Goal: Task Accomplishment & Management: Use online tool/utility

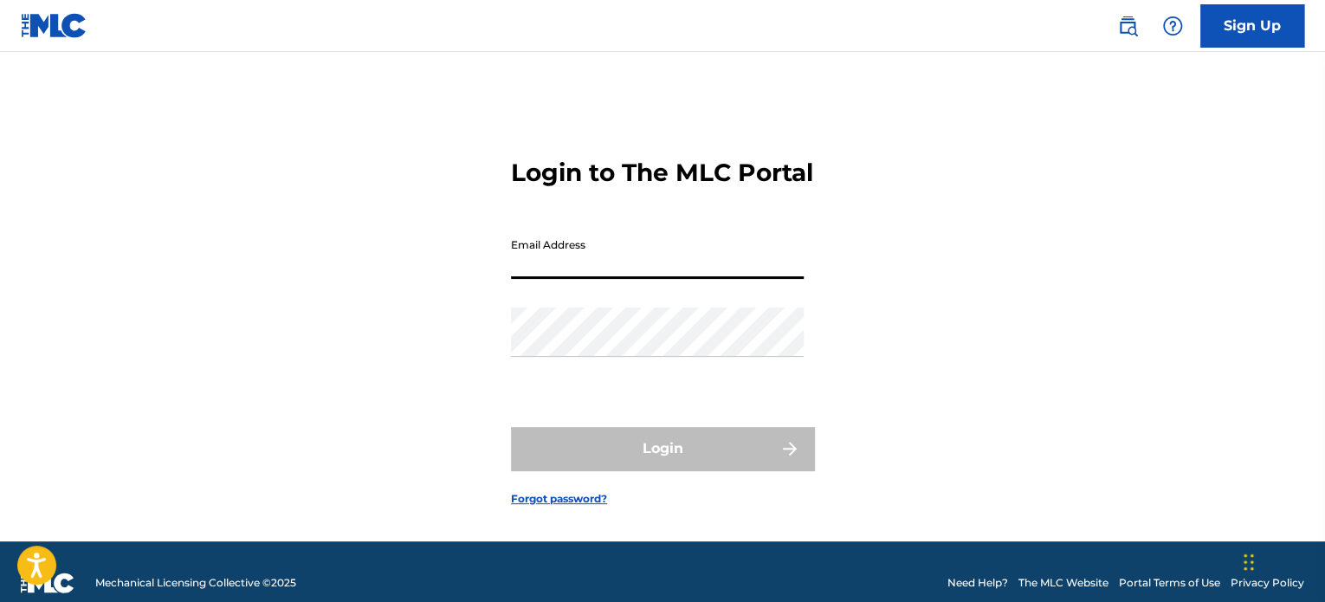
type input "[EMAIL_ADDRESS][DOMAIN_NAME]"
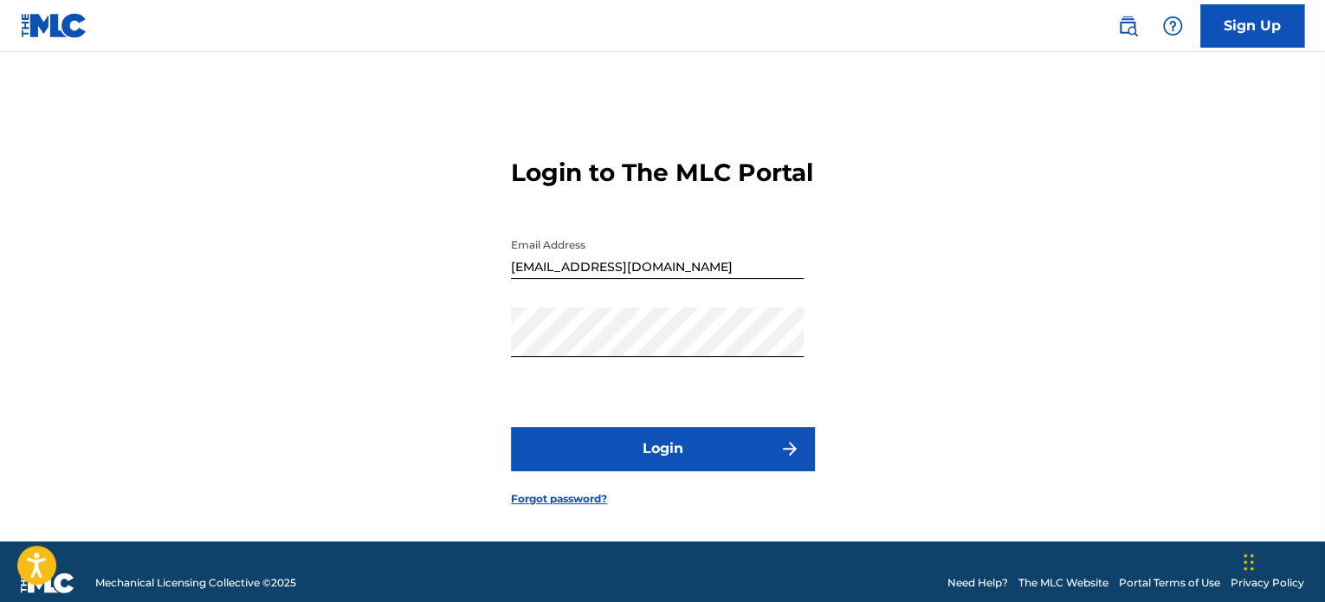
click at [714, 463] on button "Login" at bounding box center [662, 448] width 303 height 43
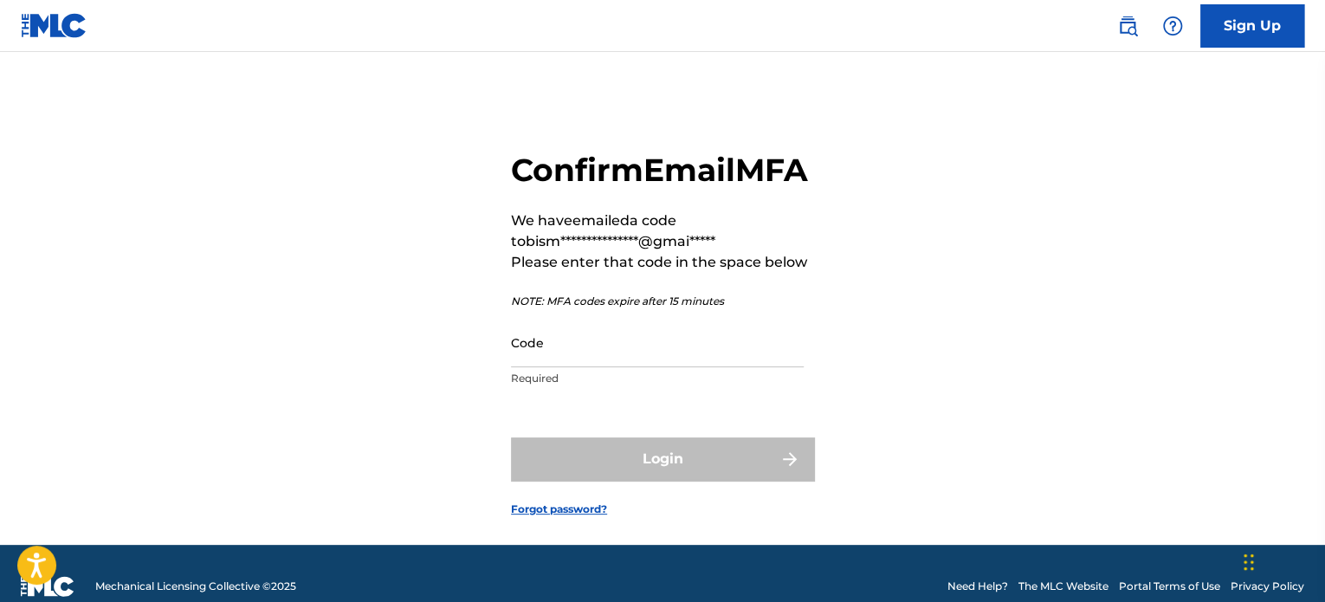
click at [558, 367] on input "Code" at bounding box center [657, 342] width 293 height 49
click at [611, 367] on input "Code" at bounding box center [657, 342] width 293 height 49
paste input ": 171118"
click at [521, 367] on input ": 171118" at bounding box center [657, 342] width 293 height 49
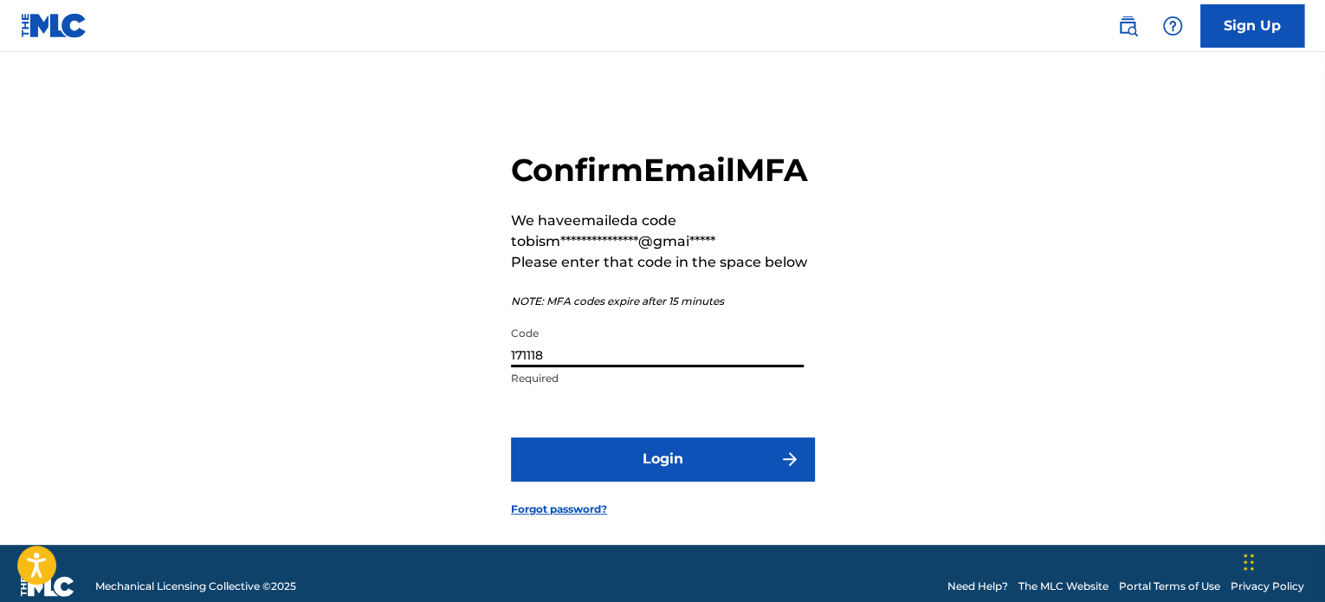
type input "171118"
click at [611, 481] on button "Login" at bounding box center [662, 458] width 303 height 43
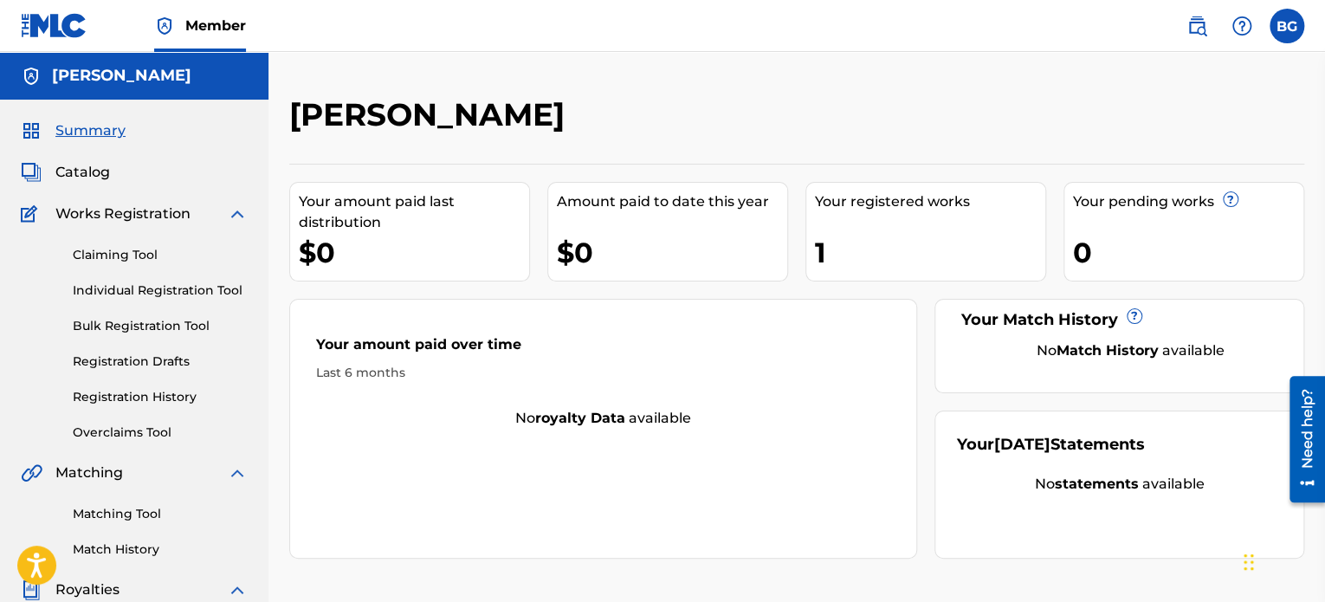
click at [883, 254] on div "1" at bounding box center [930, 252] width 230 height 39
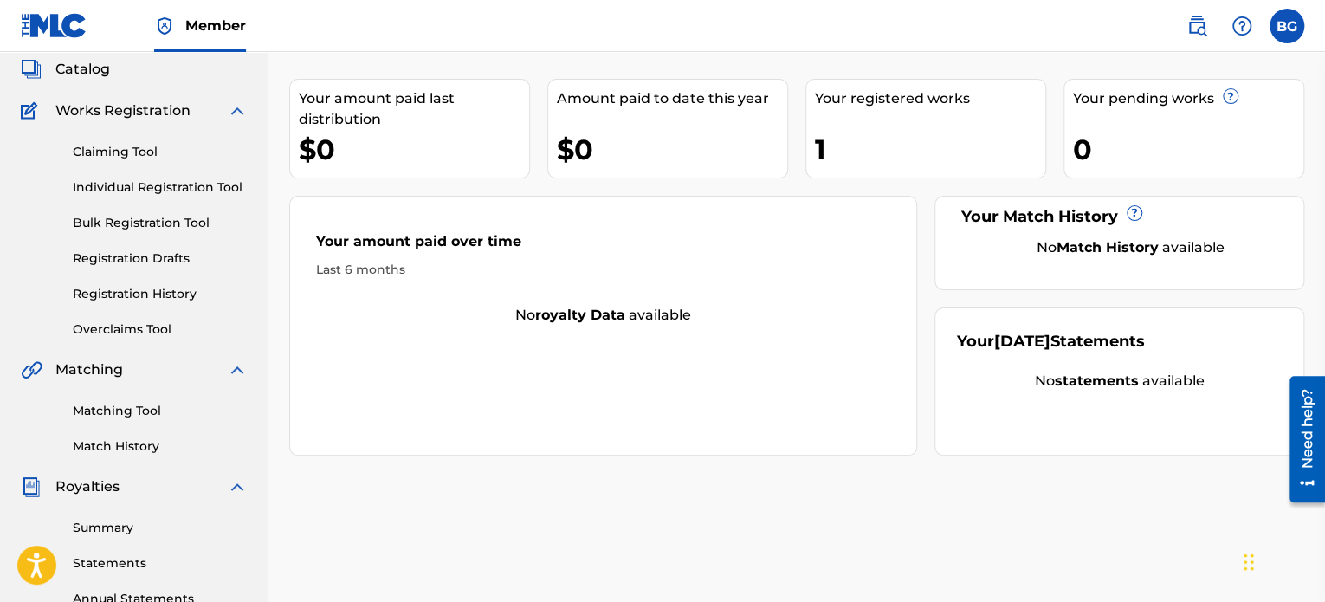
scroll to position [100, 0]
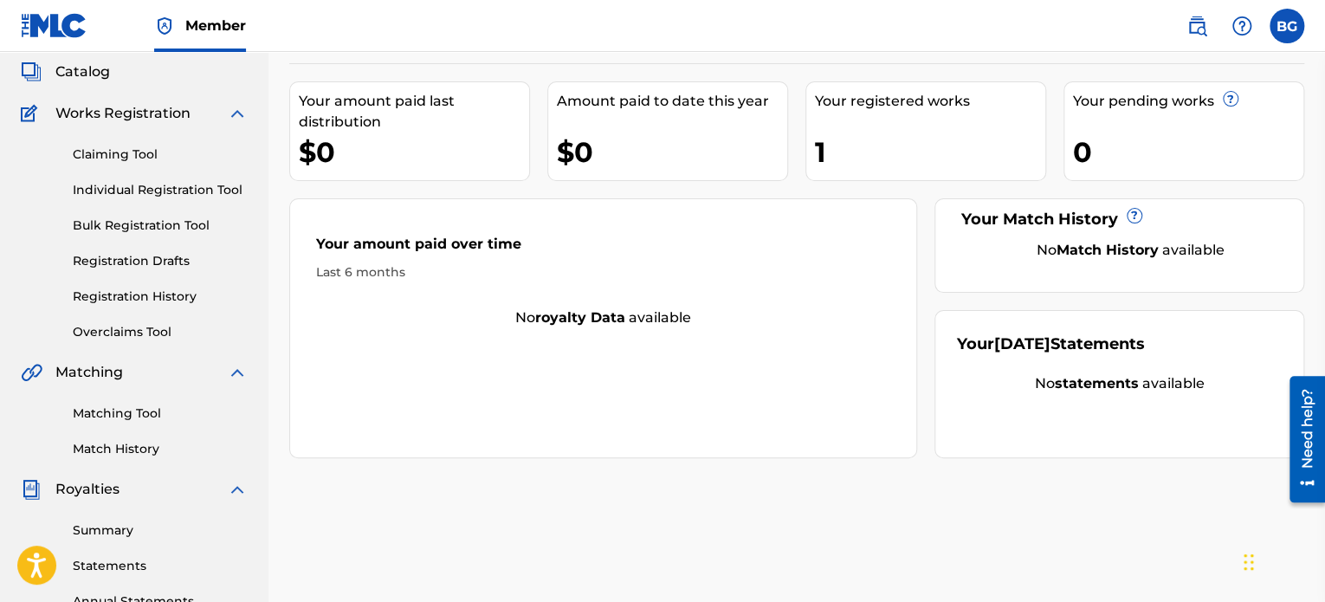
click at [189, 157] on link "Claiming Tool" at bounding box center [160, 155] width 175 height 18
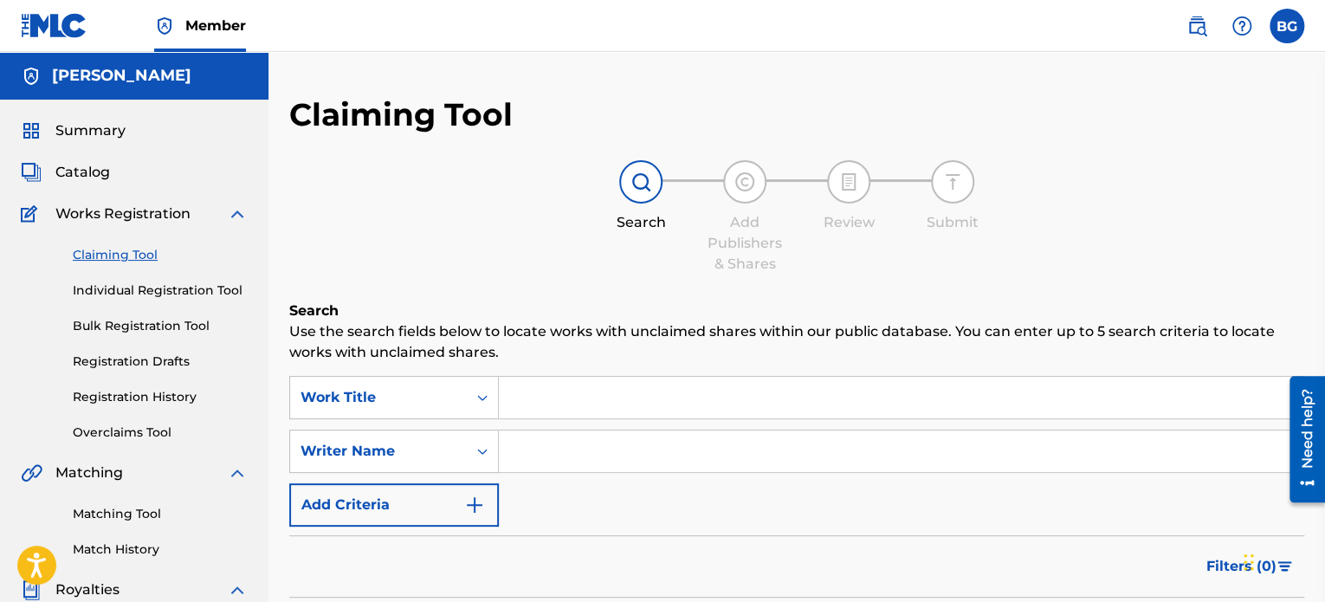
click at [185, 222] on span "Works Registration" at bounding box center [122, 214] width 135 height 21
drag, startPoint x: 127, startPoint y: 186, endPoint x: 97, endPoint y: 168, distance: 35.4
click at [97, 168] on div "Summary Catalog Works Registration Claiming Tool Individual Registration Tool B…" at bounding box center [134, 545] width 269 height 891
click at [97, 168] on span "Catalog" at bounding box center [82, 172] width 55 height 21
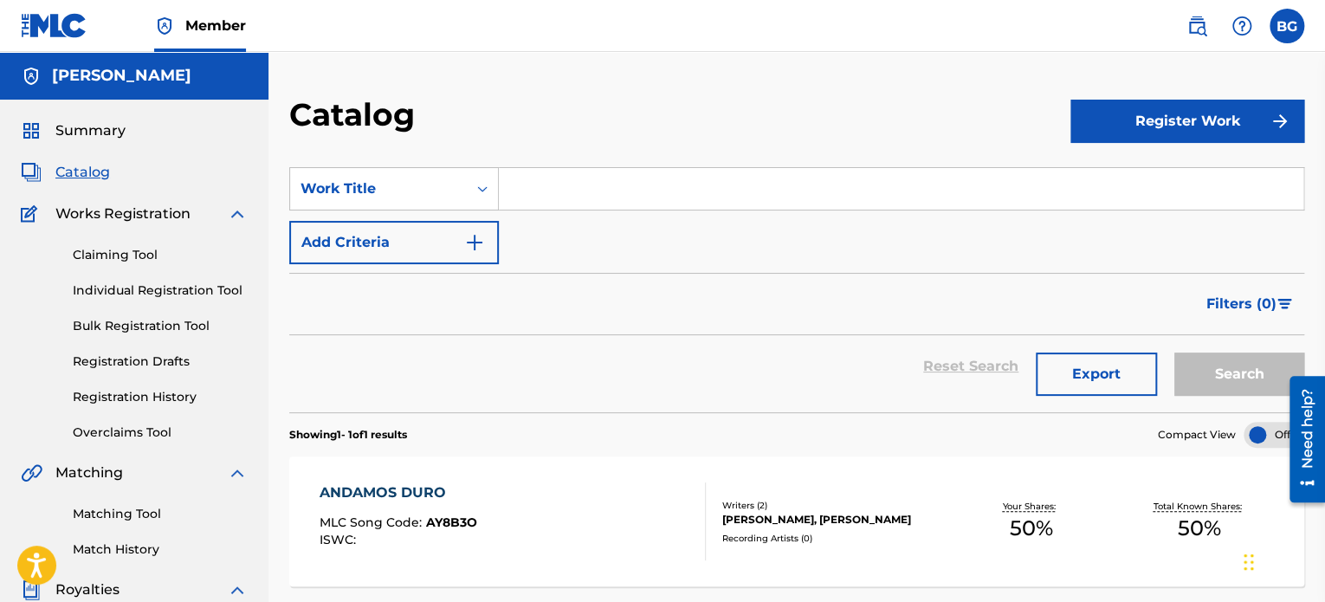
click at [527, 212] on div "SearchWithCriteria414818fc-54f7-4ae1-a654-cd594dffbd45 Work Title Add Criteria" at bounding box center [796, 215] width 1015 height 97
click at [534, 207] on input "Search Form" at bounding box center [901, 189] width 805 height 42
paste input "ALUCINANTE"
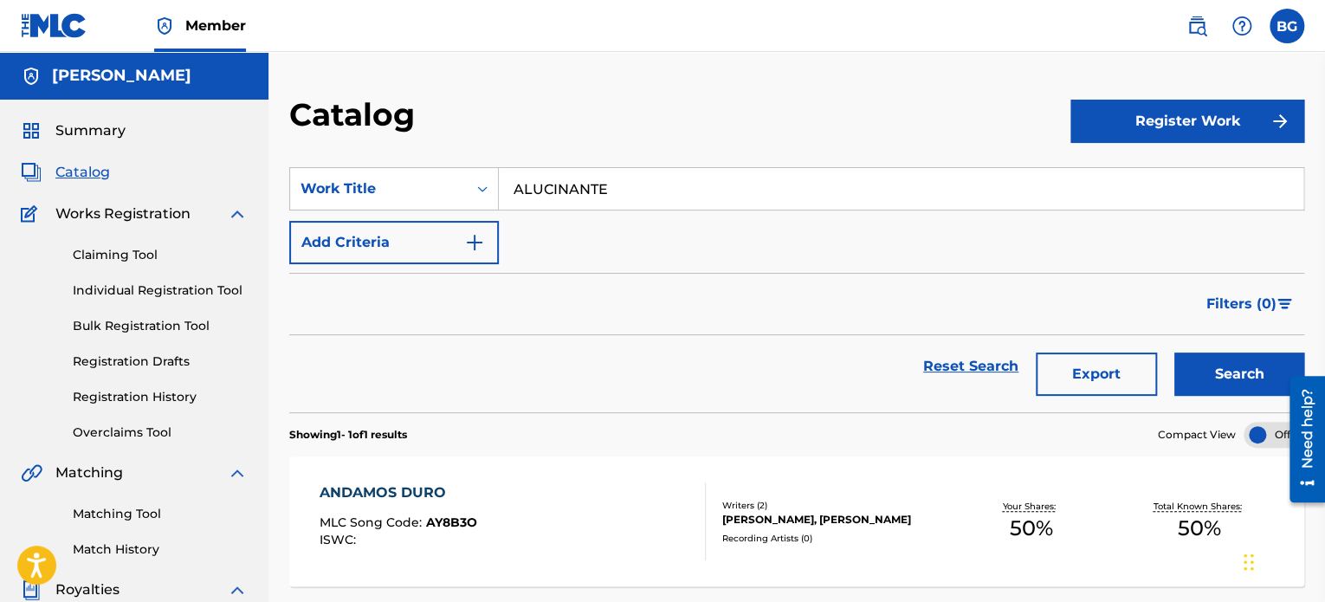
type input "ALUCINANTE"
click at [443, 256] on button "Add Criteria" at bounding box center [394, 242] width 210 height 43
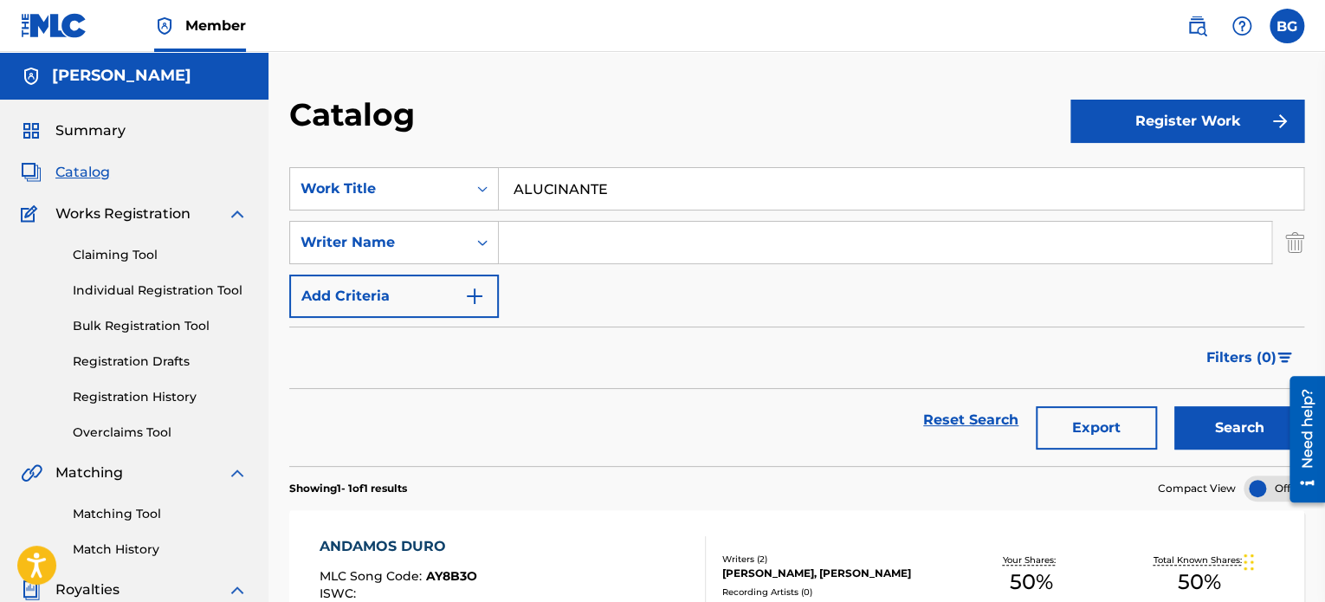
click at [566, 250] on input "Search Form" at bounding box center [885, 243] width 773 height 42
click at [565, 244] on input "Search Form" at bounding box center [885, 243] width 773 height 42
paste input "[PERSON_NAME] [PERSON_NAME]"
type input "[PERSON_NAME] [PERSON_NAME]"
click at [1226, 418] on button "Search" at bounding box center [1239, 427] width 130 height 43
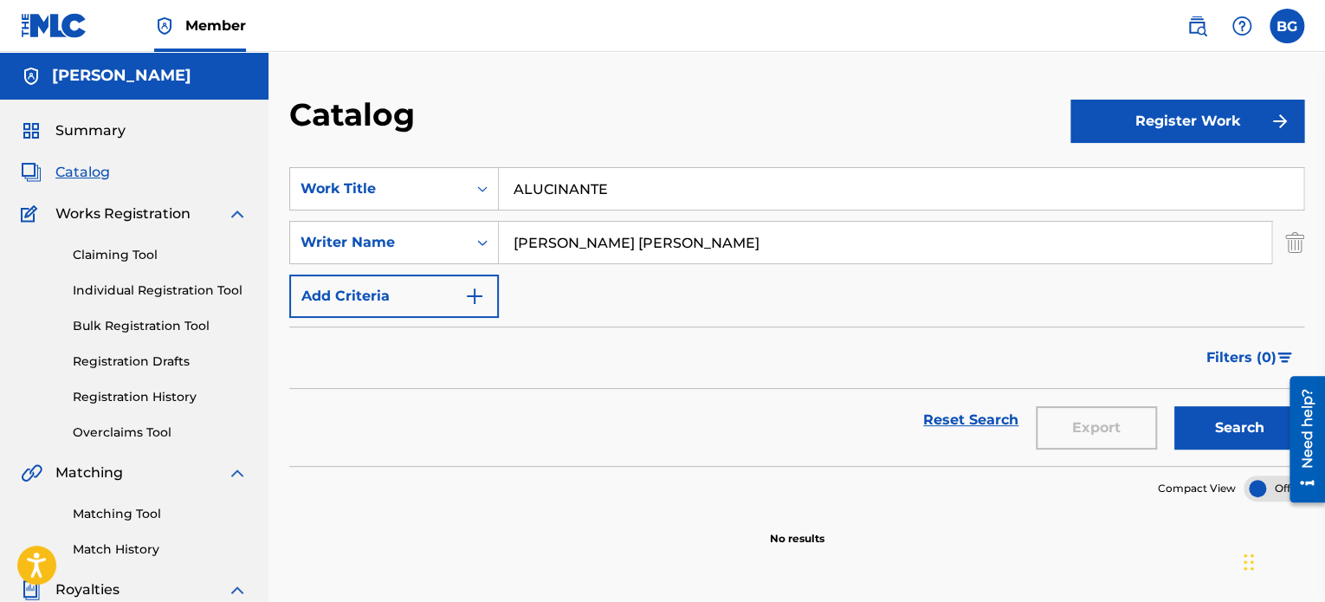
click at [787, 254] on input "[PERSON_NAME] [PERSON_NAME]" at bounding box center [885, 243] width 773 height 42
click at [139, 211] on span "Works Registration" at bounding box center [122, 214] width 135 height 21
click at [80, 172] on span "Catalog" at bounding box center [82, 172] width 55 height 21
click at [94, 108] on div "Summary Catalog Works Registration Claiming Tool Individual Registration Tool B…" at bounding box center [134, 545] width 269 height 891
click at [94, 115] on div "Summary Catalog Works Registration Claiming Tool Individual Registration Tool B…" at bounding box center [134, 545] width 269 height 891
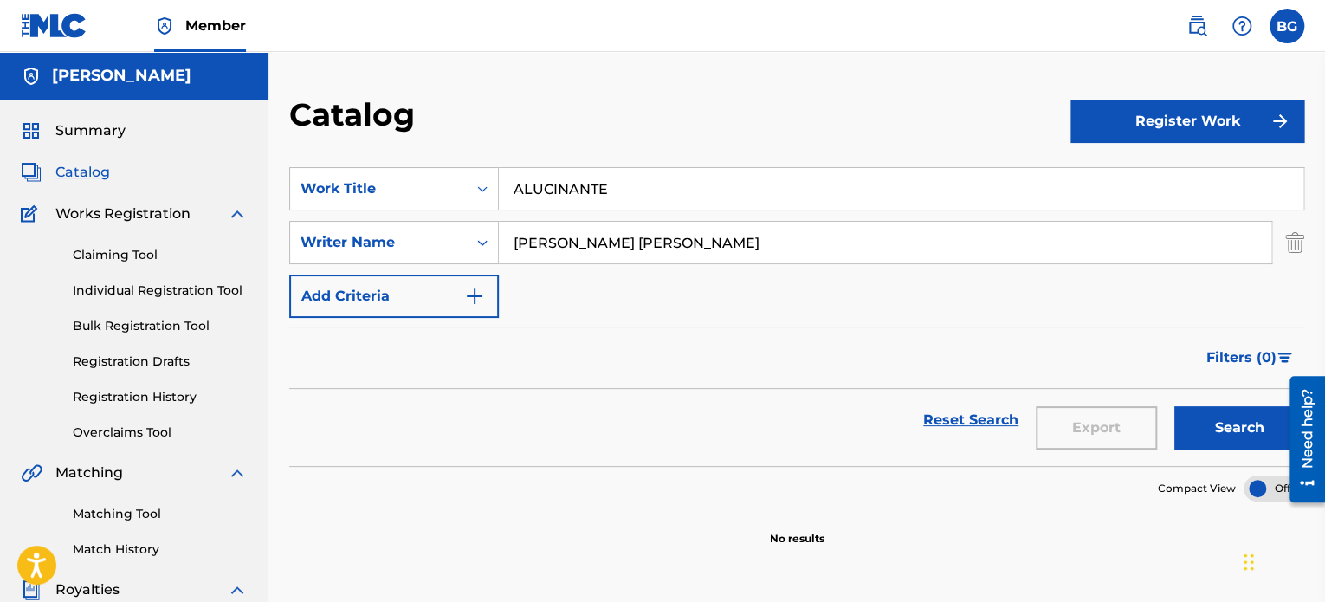
click at [94, 134] on span "Summary" at bounding box center [90, 130] width 70 height 21
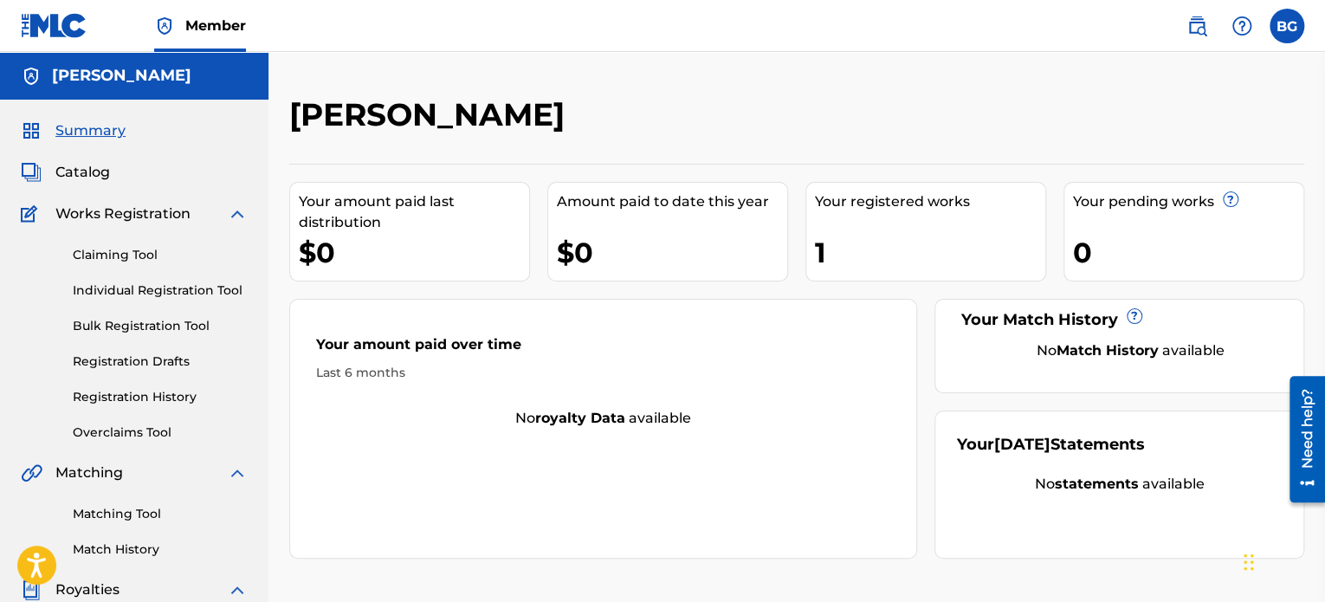
click at [97, 167] on span "Catalog" at bounding box center [82, 172] width 55 height 21
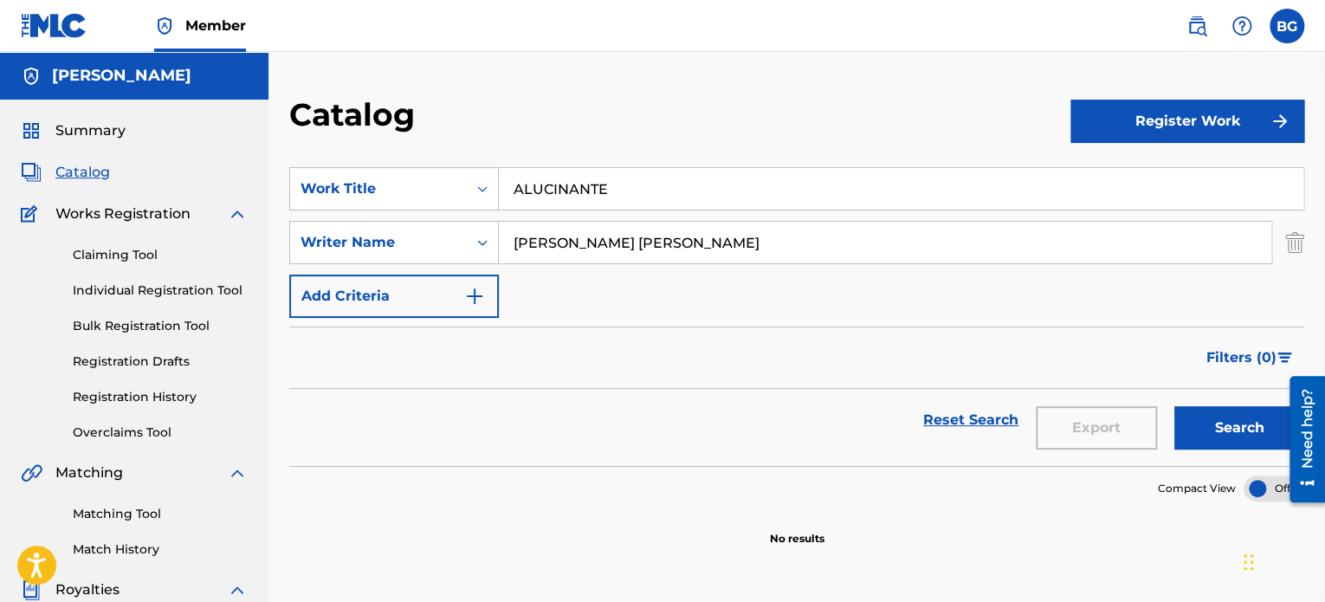
click at [1141, 127] on button "Register Work" at bounding box center [1188, 121] width 234 height 43
click at [948, 176] on input "ALUCINANTE" at bounding box center [901, 189] width 805 height 42
click at [979, 307] on div "SearchWithCriteria414818fc-54f7-4ae1-a654-cd594dffbd45 Work Title ALUCINANTE Se…" at bounding box center [796, 242] width 1015 height 151
click at [1220, 437] on button "Search" at bounding box center [1239, 427] width 130 height 43
click at [894, 137] on div "Catalog" at bounding box center [679, 120] width 781 height 51
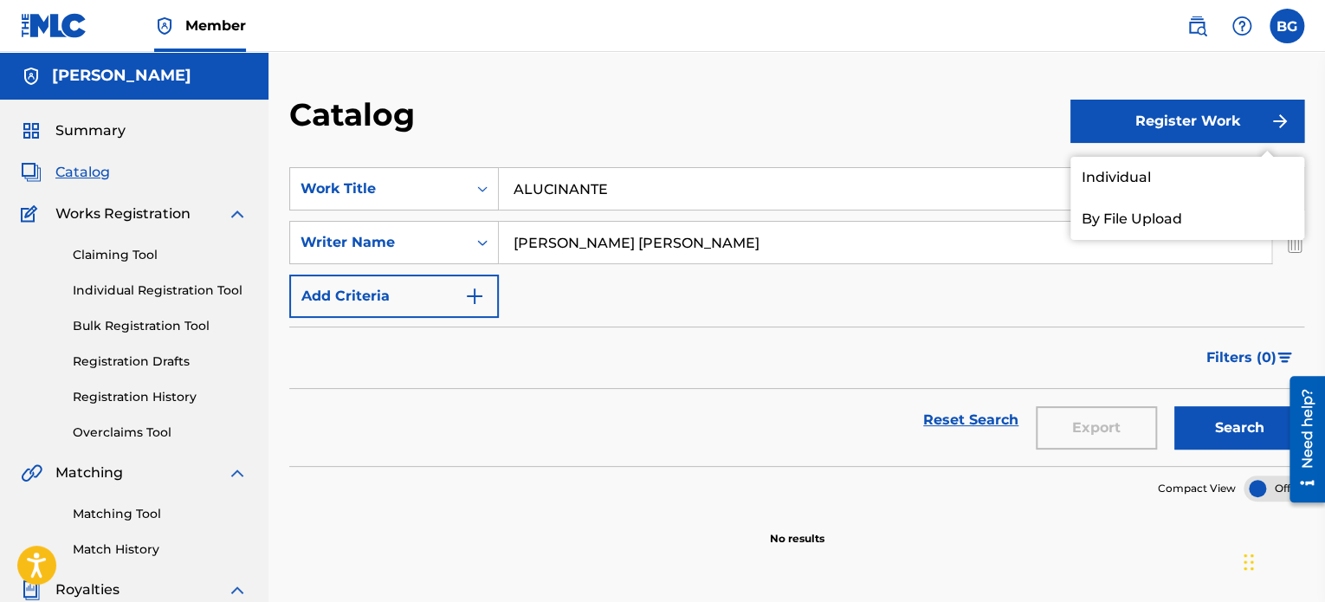
click at [81, 174] on span "Catalog" at bounding box center [82, 172] width 55 height 21
click at [42, 139] on link "Summary" at bounding box center [73, 130] width 105 height 21
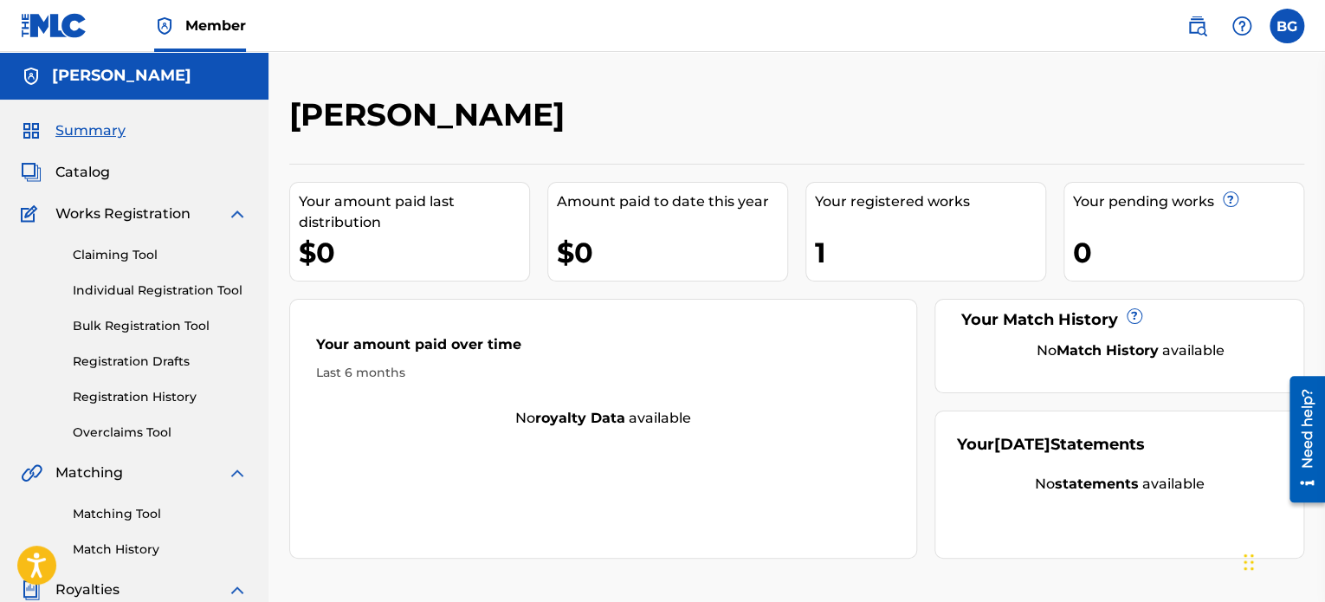
click at [940, 214] on div "Your registered works 1" at bounding box center [926, 232] width 241 height 100
click at [97, 214] on span "Works Registration" at bounding box center [122, 214] width 135 height 21
click at [88, 193] on div "Summary Catalog Works Registration Claiming Tool Individual Registration Tool B…" at bounding box center [134, 545] width 269 height 891
click at [85, 177] on span "Catalog" at bounding box center [82, 172] width 55 height 21
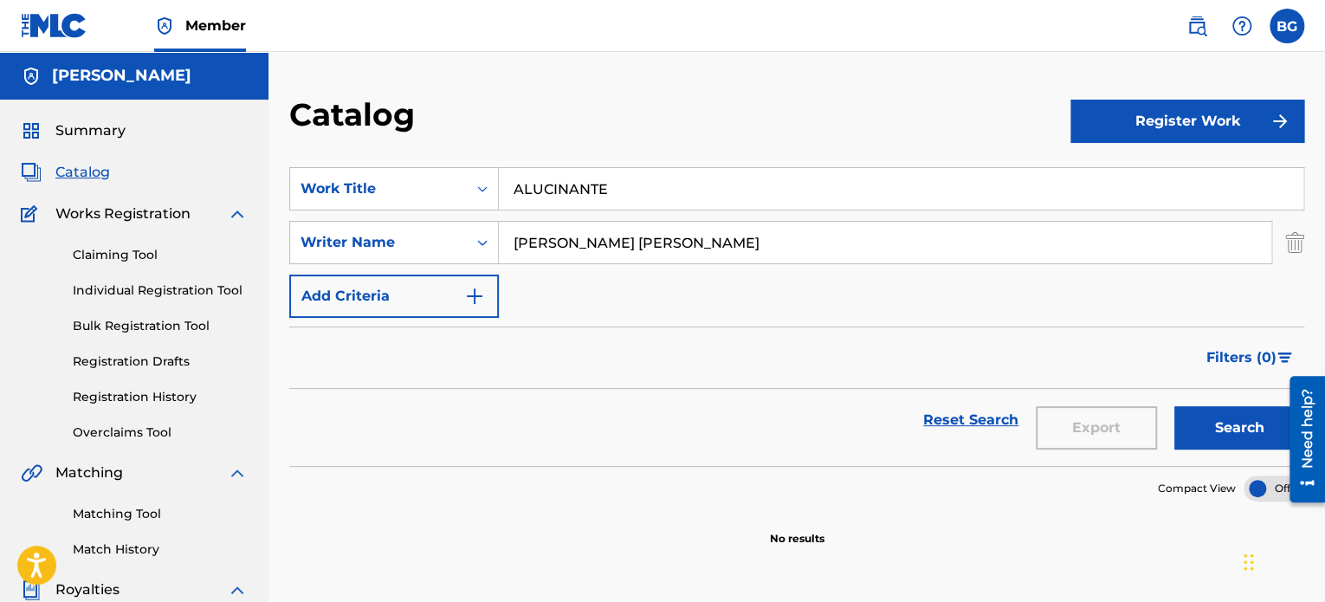
click at [1216, 415] on button "Search" at bounding box center [1239, 427] width 130 height 43
